Goal: Task Accomplishment & Management: Use online tool/utility

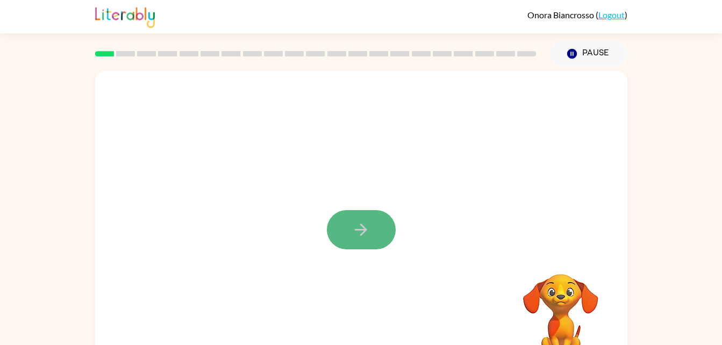
click at [365, 239] on icon "button" at bounding box center [361, 229] width 19 height 19
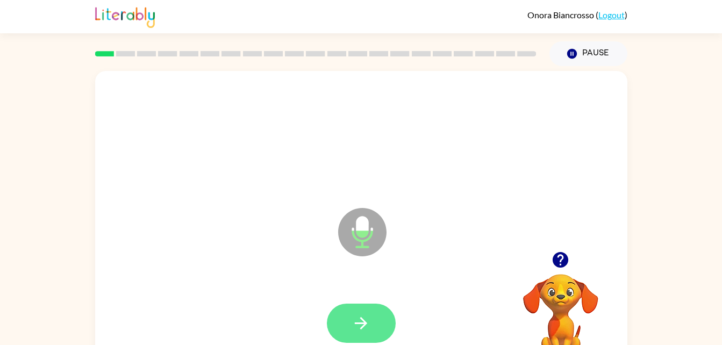
click at [368, 319] on icon "button" at bounding box center [361, 323] width 19 height 19
drag, startPoint x: 368, startPoint y: 319, endPoint x: 361, endPoint y: 323, distance: 7.9
click at [361, 323] on icon "button" at bounding box center [361, 323] width 12 height 12
click at [379, 327] on button "button" at bounding box center [361, 323] width 69 height 39
click at [377, 324] on button "button" at bounding box center [361, 323] width 69 height 39
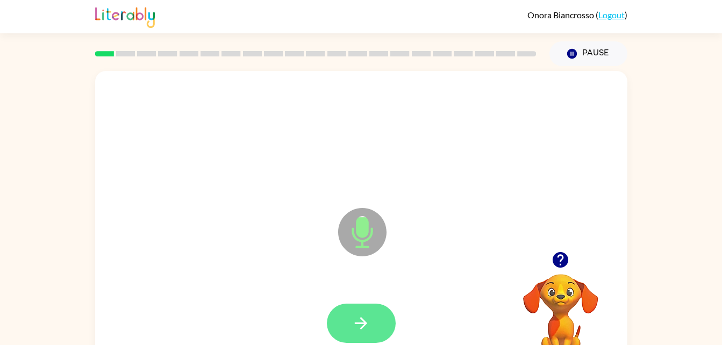
click at [375, 322] on button "button" at bounding box center [361, 323] width 69 height 39
click at [374, 320] on button "button" at bounding box center [361, 323] width 69 height 39
click at [370, 311] on button "button" at bounding box center [361, 323] width 69 height 39
click at [353, 318] on icon "button" at bounding box center [361, 323] width 19 height 19
click at [358, 333] on button "button" at bounding box center [361, 323] width 69 height 39
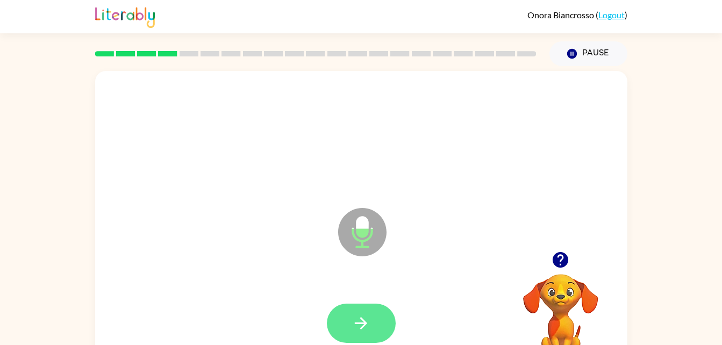
drag, startPoint x: 355, startPoint y: 310, endPoint x: 348, endPoint y: 315, distance: 8.8
click at [348, 315] on button "button" at bounding box center [361, 323] width 69 height 39
click at [370, 321] on icon "button" at bounding box center [361, 323] width 19 height 19
click at [379, 318] on button "button" at bounding box center [361, 323] width 69 height 39
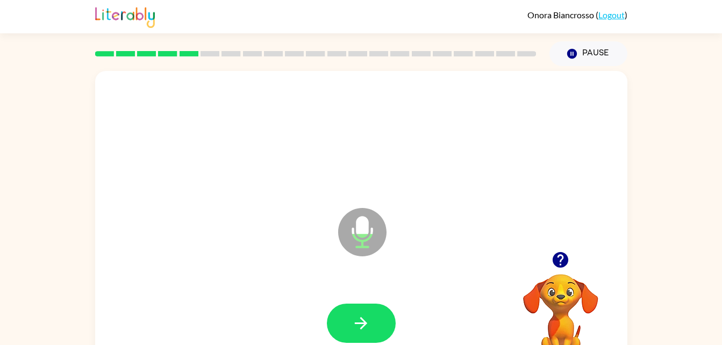
click at [379, 318] on button "button" at bounding box center [361, 323] width 69 height 39
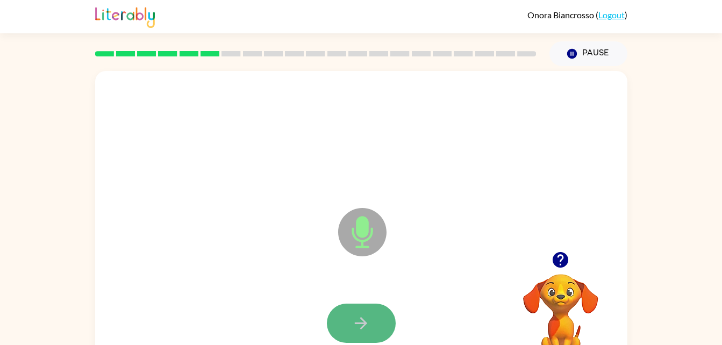
drag, startPoint x: 378, startPoint y: 323, endPoint x: 359, endPoint y: 320, distance: 19.5
click at [359, 320] on icon "button" at bounding box center [361, 323] width 19 height 19
click at [363, 320] on icon "button" at bounding box center [361, 323] width 12 height 12
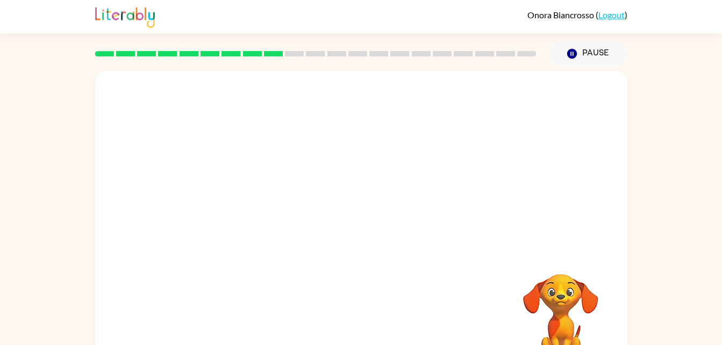
click at [317, 281] on div at bounding box center [361, 324] width 511 height 88
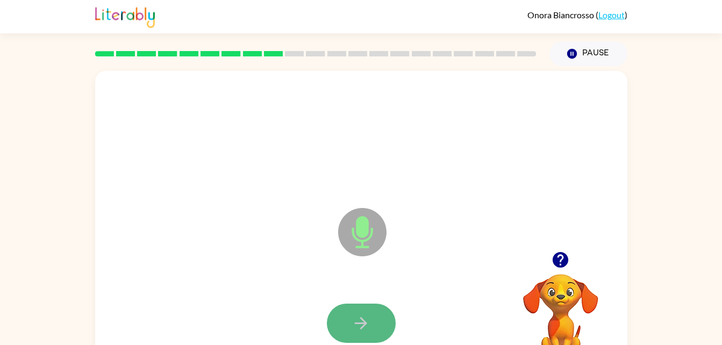
click at [382, 313] on button "button" at bounding box center [361, 323] width 69 height 39
click at [376, 319] on button "button" at bounding box center [361, 323] width 69 height 39
click at [376, 322] on button "button" at bounding box center [361, 323] width 69 height 39
click at [374, 321] on button "button" at bounding box center [361, 323] width 69 height 39
click at [366, 330] on icon "button" at bounding box center [361, 323] width 19 height 19
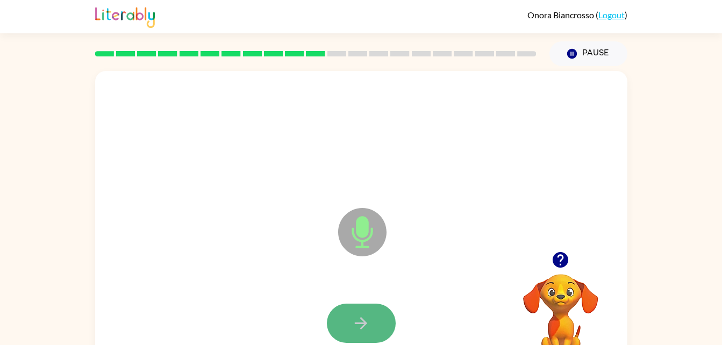
click at [367, 330] on icon "button" at bounding box center [361, 323] width 19 height 19
click at [367, 329] on icon "button" at bounding box center [361, 323] width 19 height 19
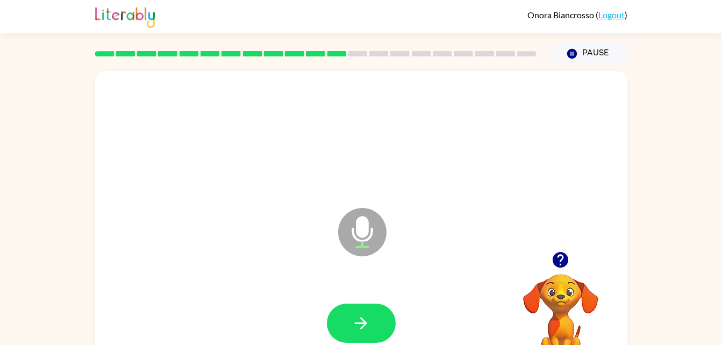
click at [554, 251] on icon "button" at bounding box center [560, 260] width 19 height 19
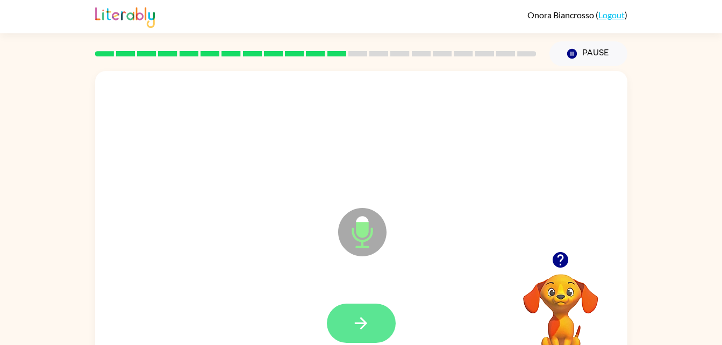
click at [356, 324] on icon "button" at bounding box center [361, 323] width 12 height 12
click at [353, 325] on icon "button" at bounding box center [361, 323] width 19 height 19
click at [337, 317] on button "button" at bounding box center [361, 323] width 69 height 39
click at [373, 317] on button "button" at bounding box center [361, 323] width 69 height 39
click at [377, 326] on button "button" at bounding box center [361, 323] width 69 height 39
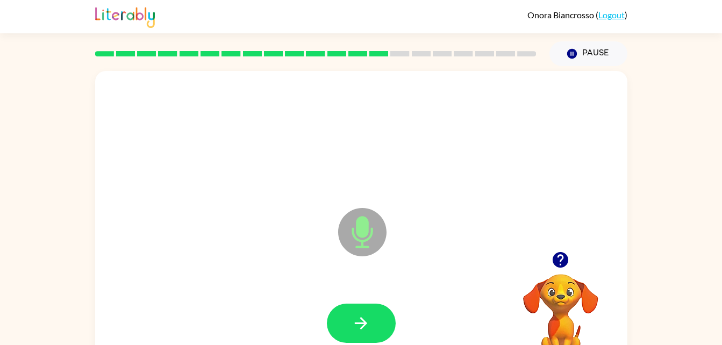
click at [376, 329] on button "button" at bounding box center [361, 323] width 69 height 39
click at [368, 321] on icon "button" at bounding box center [361, 323] width 19 height 19
click at [360, 318] on icon "button" at bounding box center [361, 323] width 19 height 19
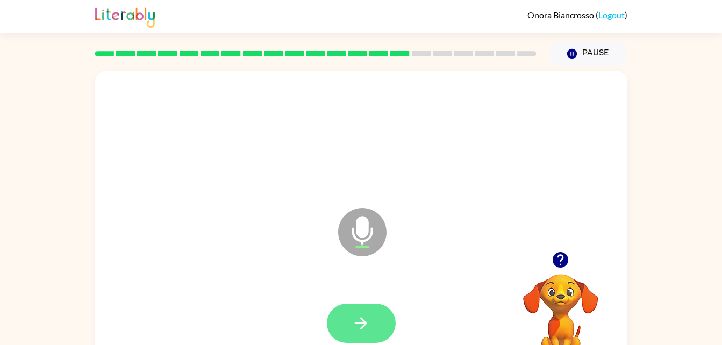
click at [374, 315] on button "button" at bounding box center [361, 323] width 69 height 39
click at [358, 330] on icon "button" at bounding box center [361, 323] width 19 height 19
click at [372, 326] on button "button" at bounding box center [361, 323] width 69 height 39
click at [380, 329] on button "button" at bounding box center [361, 323] width 69 height 39
click at [383, 324] on button "button" at bounding box center [361, 323] width 69 height 39
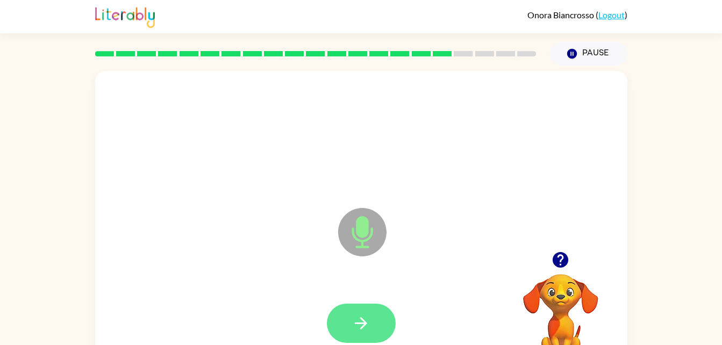
click at [354, 318] on icon "button" at bounding box center [361, 323] width 19 height 19
click at [360, 312] on button "button" at bounding box center [361, 323] width 69 height 39
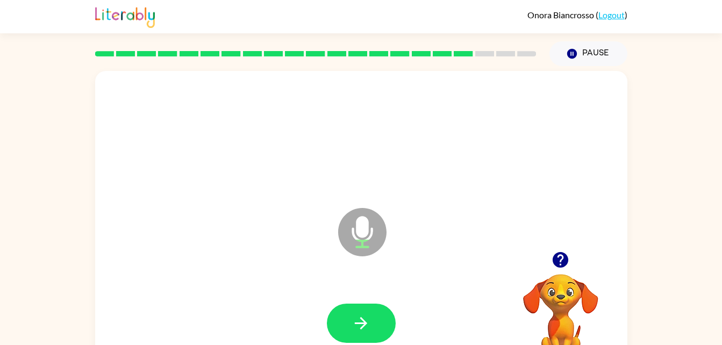
click at [559, 266] on icon "button" at bounding box center [561, 260] width 16 height 16
click at [355, 324] on icon "button" at bounding box center [361, 323] width 19 height 19
click at [373, 324] on button "button" at bounding box center [361, 323] width 69 height 39
click at [566, 266] on icon "button" at bounding box center [560, 260] width 19 height 19
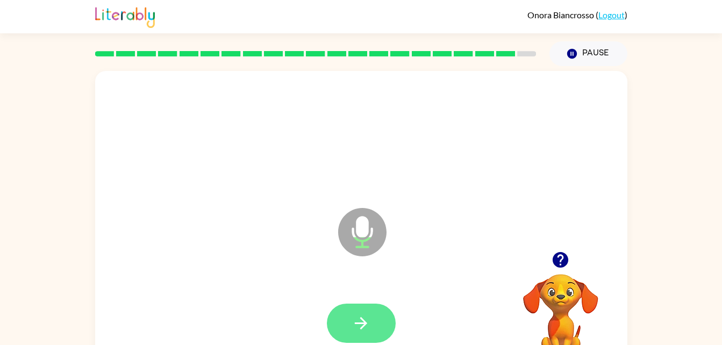
click at [373, 330] on button "button" at bounding box center [361, 323] width 69 height 39
click at [363, 328] on icon "button" at bounding box center [361, 323] width 19 height 19
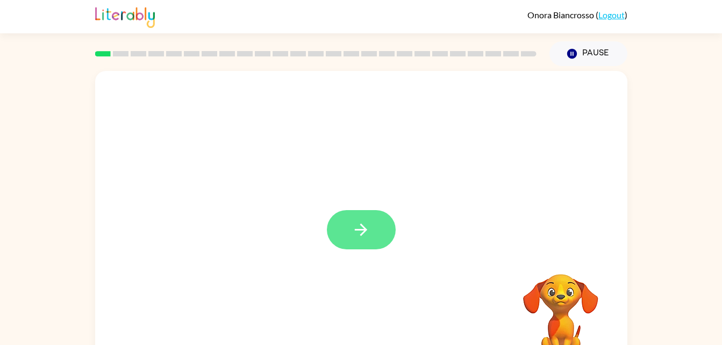
click at [383, 237] on button "button" at bounding box center [361, 229] width 69 height 39
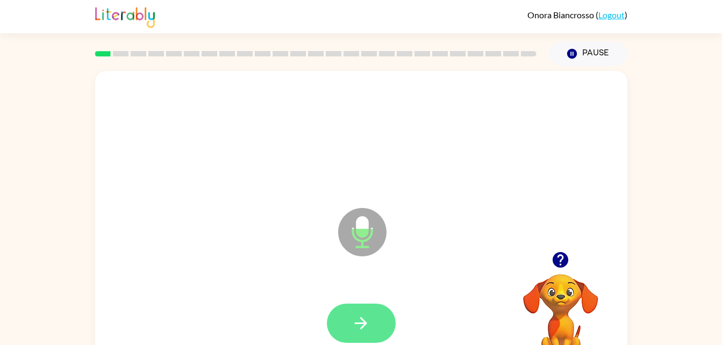
click at [356, 322] on icon "button" at bounding box center [361, 323] width 19 height 19
click at [371, 327] on button "button" at bounding box center [361, 323] width 69 height 39
click at [359, 332] on icon "button" at bounding box center [361, 323] width 19 height 19
click at [373, 318] on button "button" at bounding box center [361, 323] width 69 height 39
click at [377, 323] on button "button" at bounding box center [361, 323] width 69 height 39
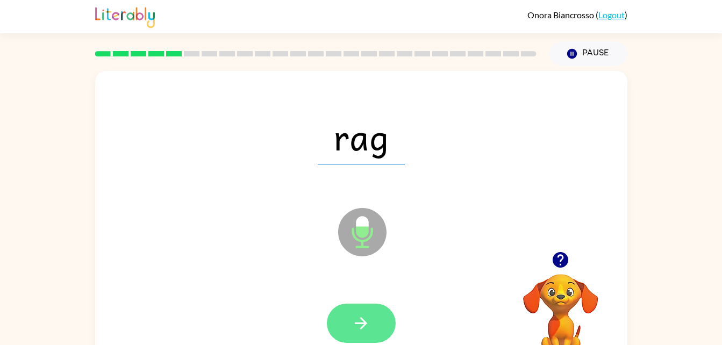
click at [365, 310] on button "button" at bounding box center [361, 323] width 69 height 39
click at [372, 318] on button "button" at bounding box center [361, 323] width 69 height 39
click at [355, 334] on button "button" at bounding box center [361, 323] width 69 height 39
click at [345, 304] on button "button" at bounding box center [361, 323] width 69 height 39
click at [368, 311] on button "button" at bounding box center [361, 323] width 69 height 39
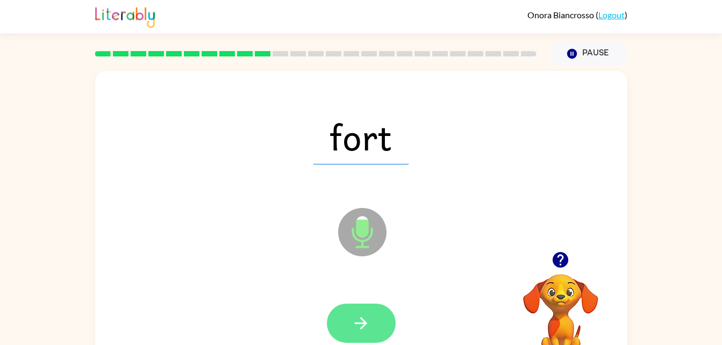
click at [370, 328] on button "button" at bounding box center [361, 323] width 69 height 39
click at [364, 310] on button "button" at bounding box center [361, 323] width 69 height 39
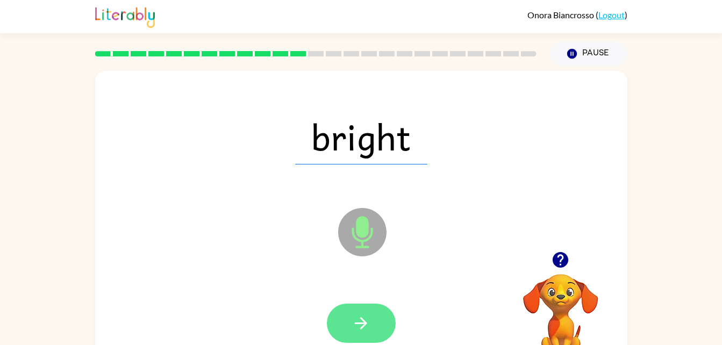
click at [359, 317] on icon "button" at bounding box center [361, 323] width 19 height 19
click at [351, 309] on button "button" at bounding box center [361, 323] width 69 height 39
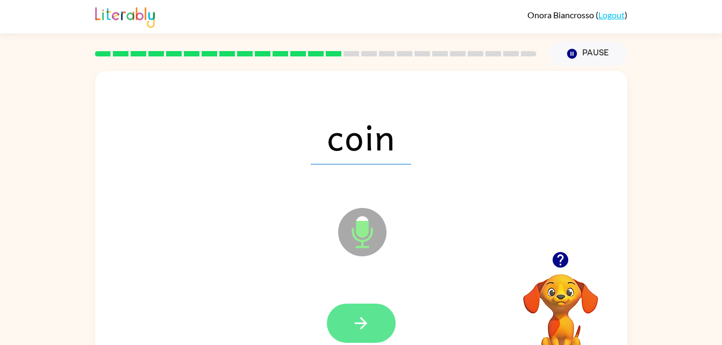
click at [353, 323] on icon "button" at bounding box center [361, 323] width 19 height 19
click at [359, 317] on icon "button" at bounding box center [361, 323] width 19 height 19
click at [361, 318] on icon "button" at bounding box center [361, 323] width 12 height 12
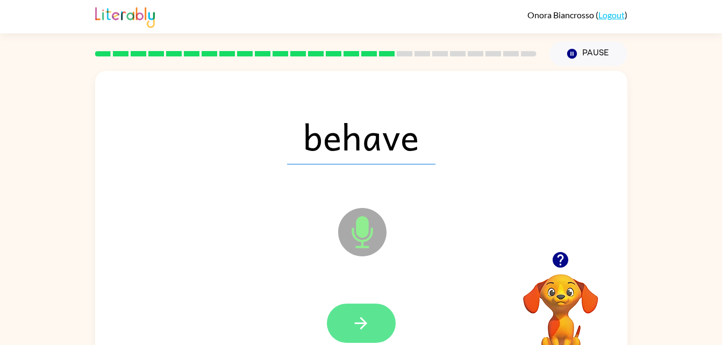
click at [366, 307] on button "button" at bounding box center [361, 323] width 69 height 39
click at [383, 332] on button "button" at bounding box center [361, 323] width 69 height 39
click at [390, 316] on button "button" at bounding box center [361, 323] width 69 height 39
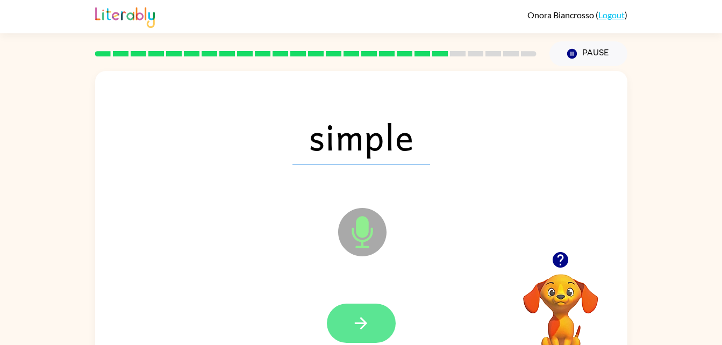
click at [363, 323] on icon "button" at bounding box center [361, 323] width 12 height 12
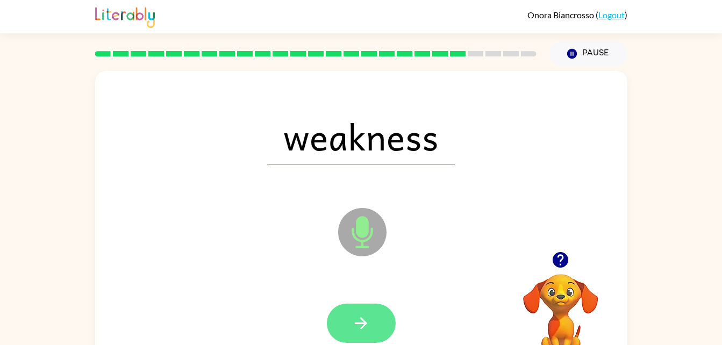
click at [371, 305] on button "button" at bounding box center [361, 323] width 69 height 39
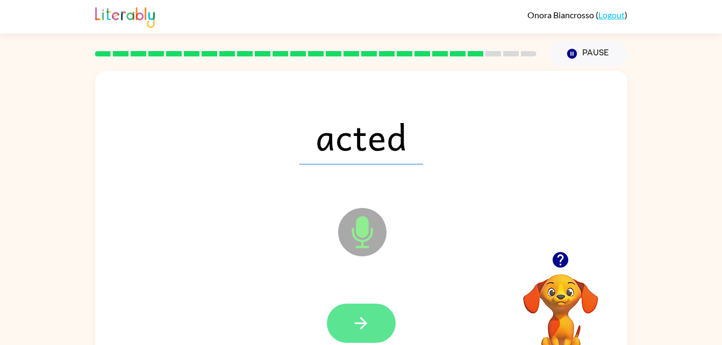
click at [360, 316] on icon "button" at bounding box center [361, 323] width 19 height 19
click at [355, 320] on icon "button" at bounding box center [361, 323] width 19 height 19
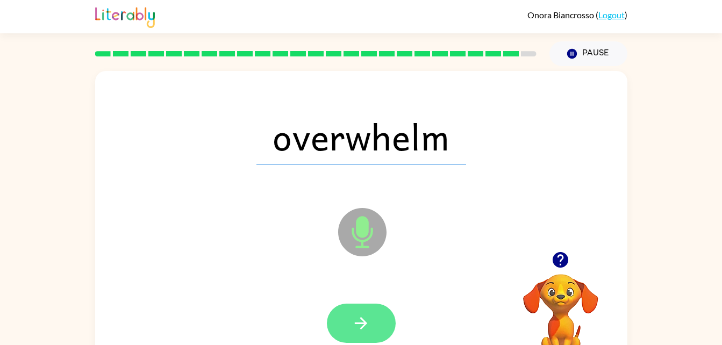
click at [369, 323] on icon "button" at bounding box center [361, 323] width 19 height 19
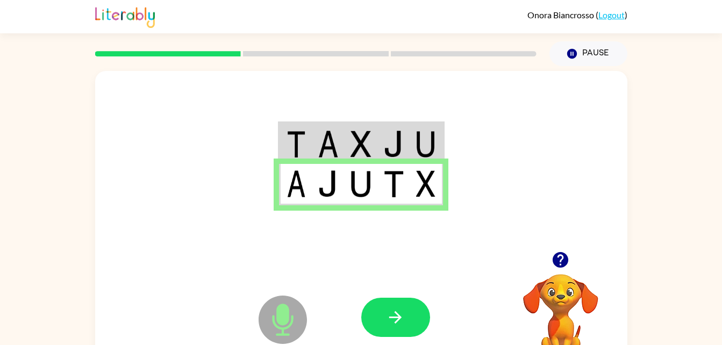
click at [400, 291] on div at bounding box center [440, 317] width 159 height 121
click at [419, 323] on button "button" at bounding box center [395, 317] width 69 height 39
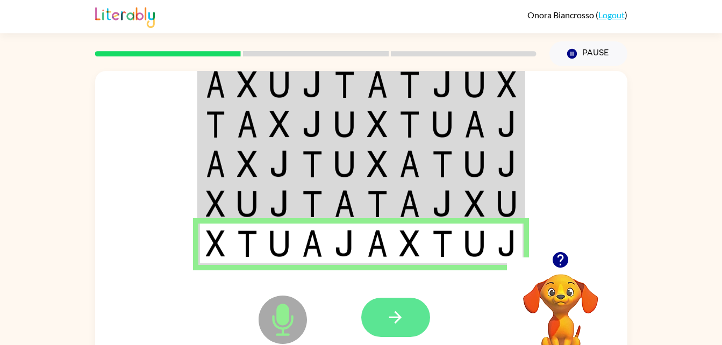
click at [395, 321] on icon "button" at bounding box center [395, 317] width 19 height 19
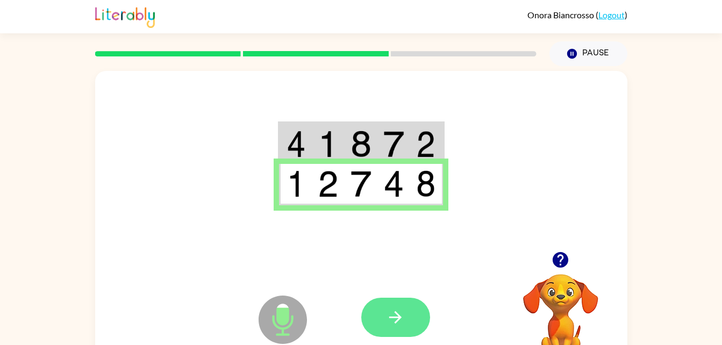
click at [422, 331] on button "button" at bounding box center [395, 317] width 69 height 39
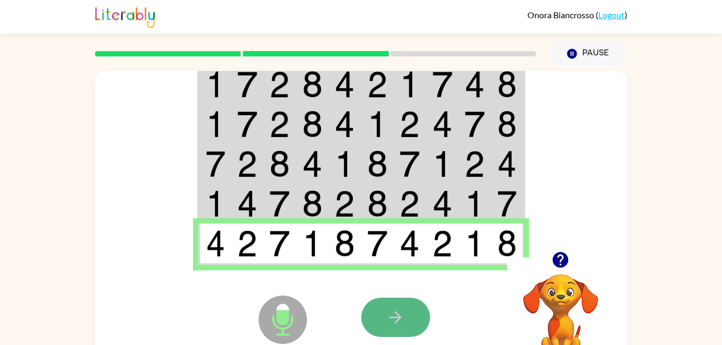
click at [403, 311] on icon "button" at bounding box center [395, 317] width 19 height 19
